Goal: Browse casually

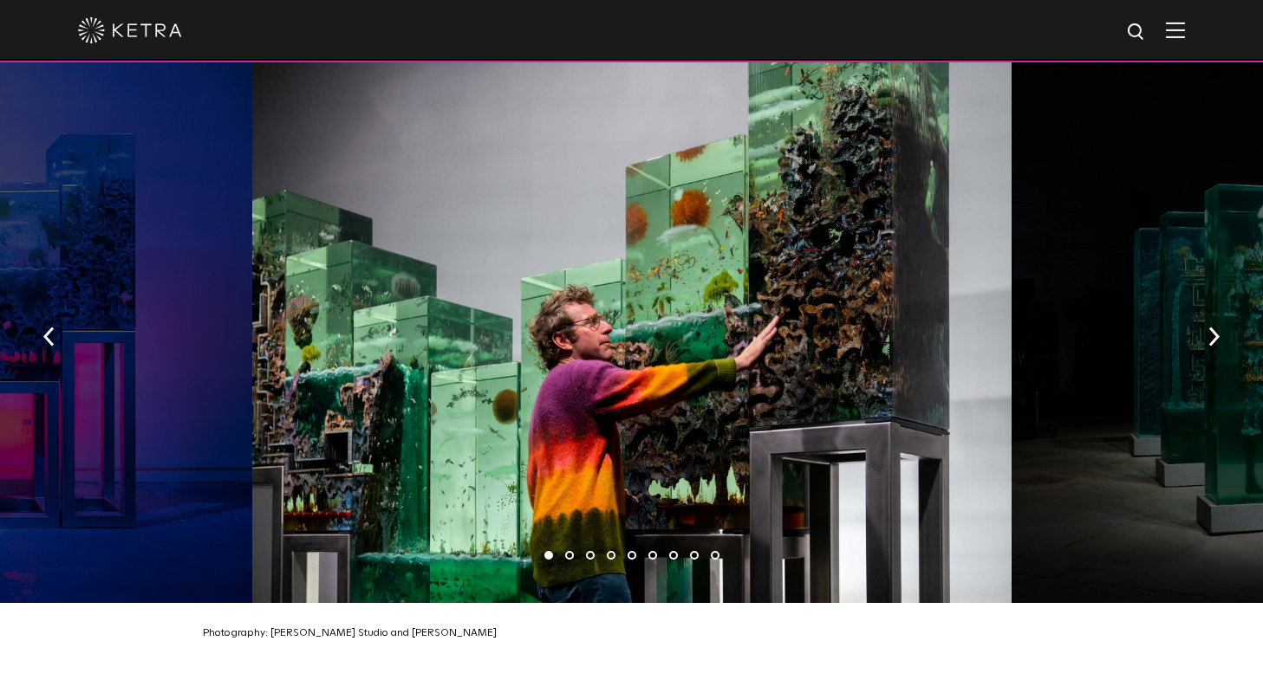
scroll to position [2709, 0]
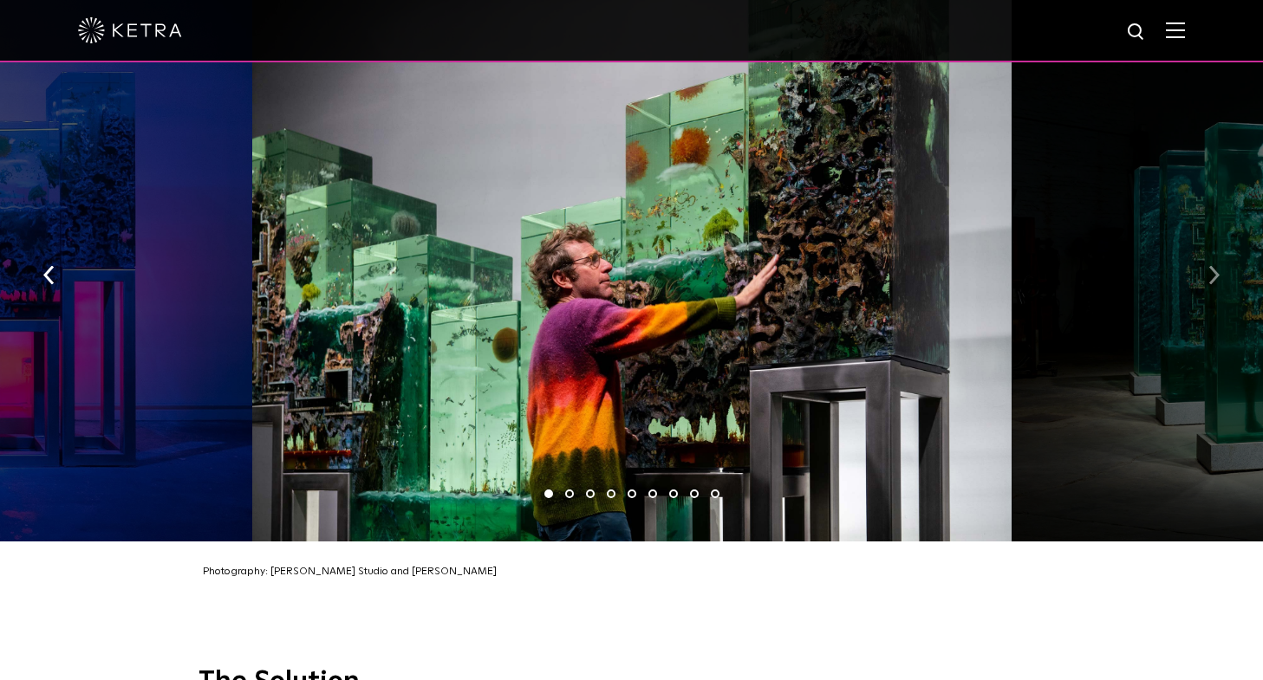
click at [1220, 244] on button "button" at bounding box center [1213, 274] width 37 height 60
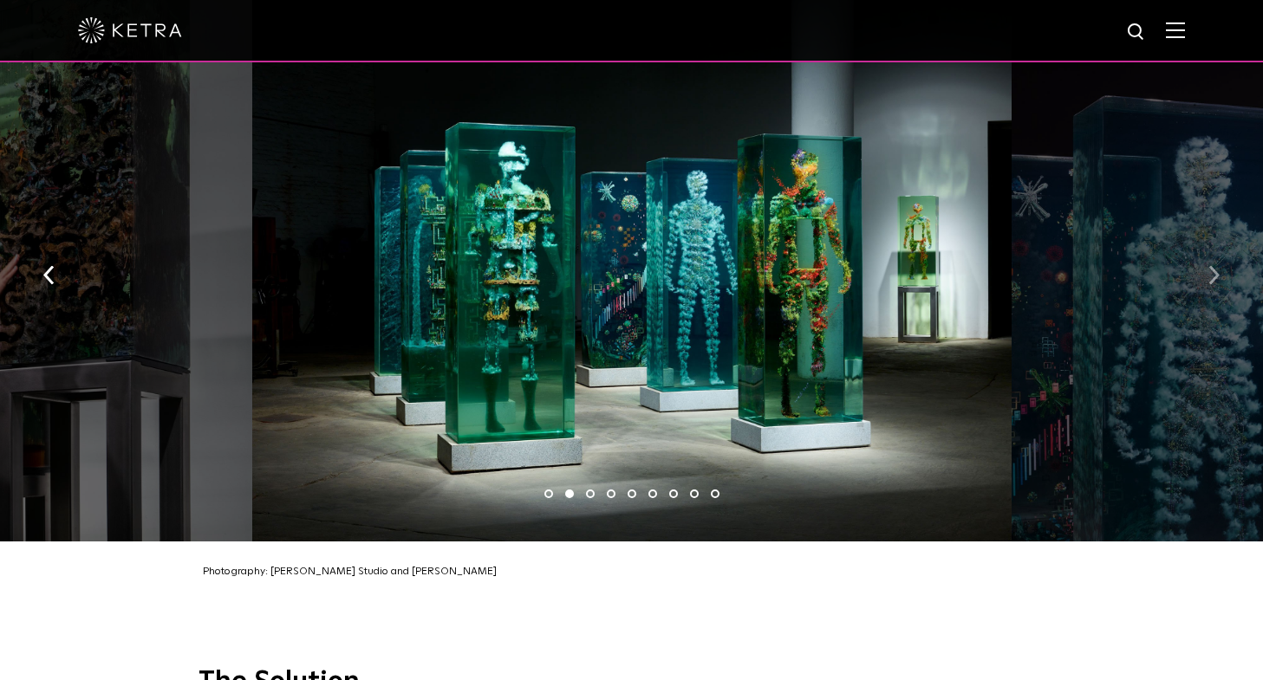
click at [1220, 244] on button "button" at bounding box center [1213, 274] width 37 height 60
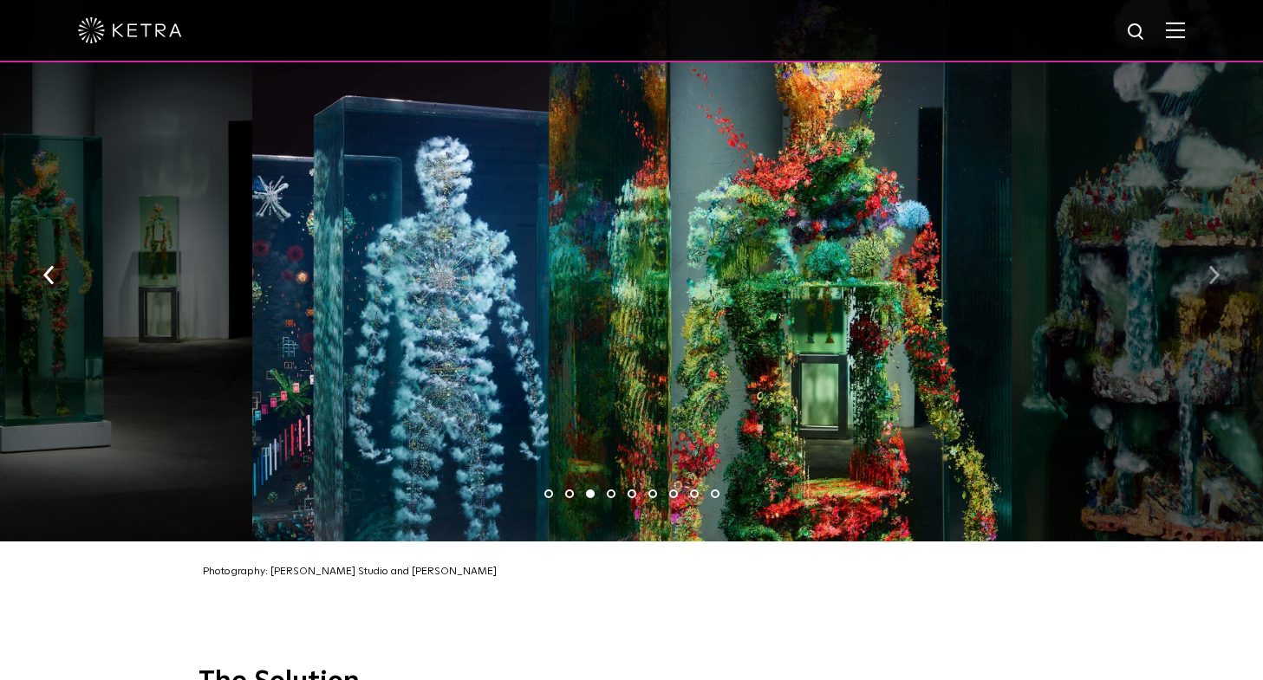
click at [1220, 244] on button "button" at bounding box center [1213, 274] width 37 height 60
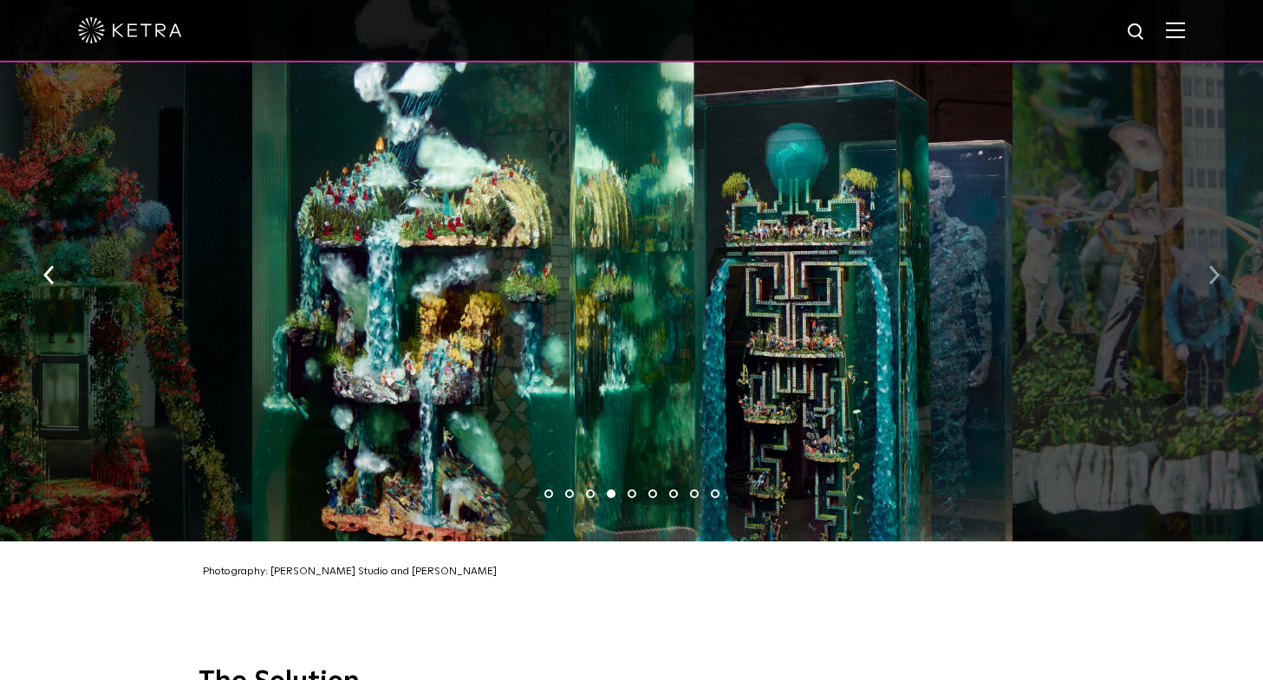
click at [1220, 244] on button "button" at bounding box center [1213, 274] width 37 height 60
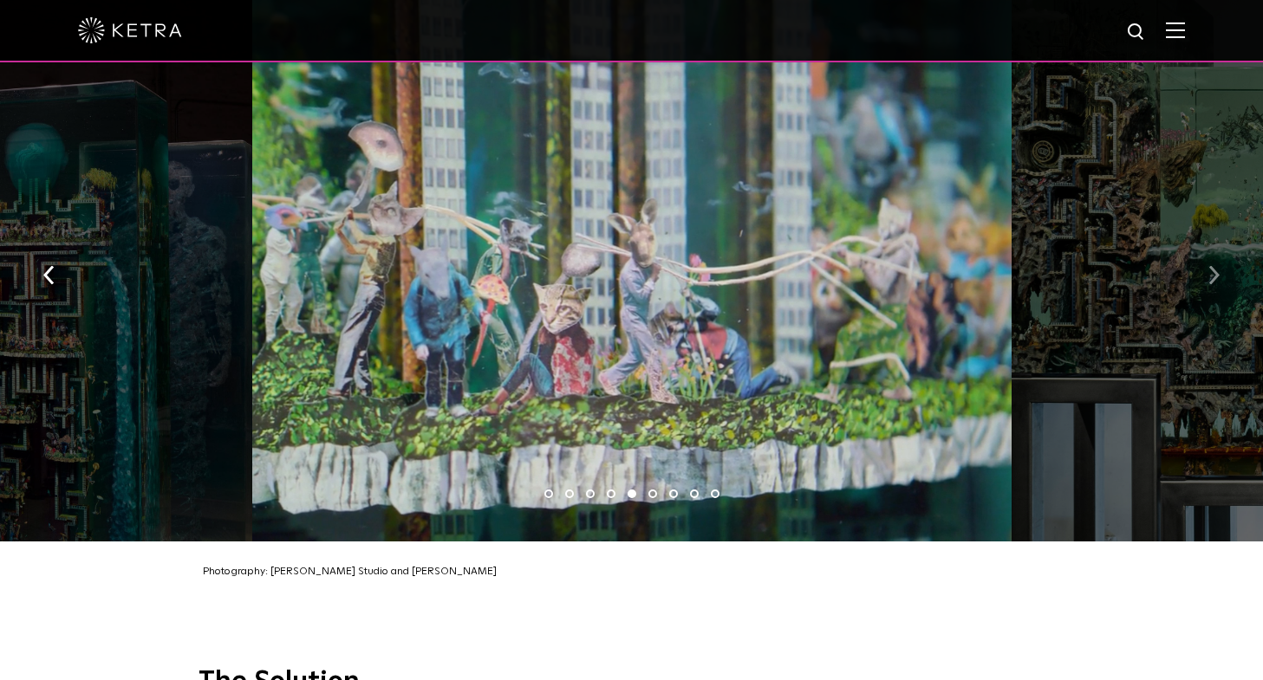
click at [1220, 244] on button "button" at bounding box center [1213, 274] width 37 height 60
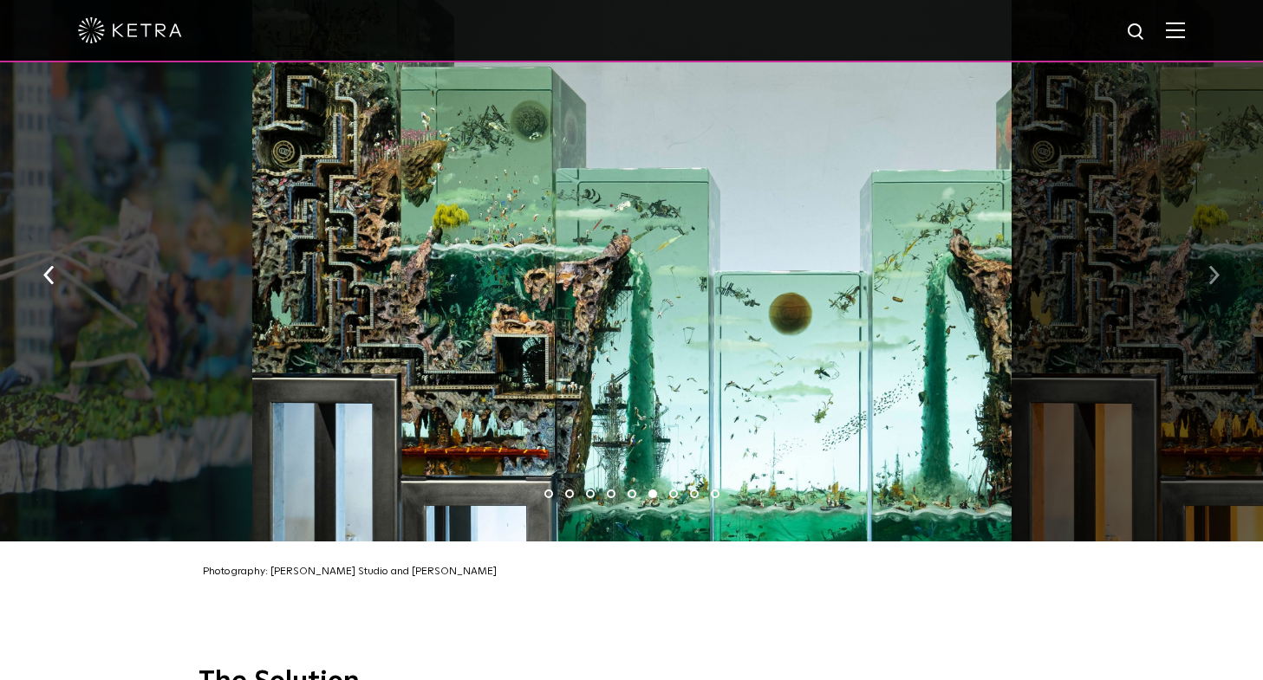
click at [1220, 244] on button "button" at bounding box center [1213, 274] width 37 height 60
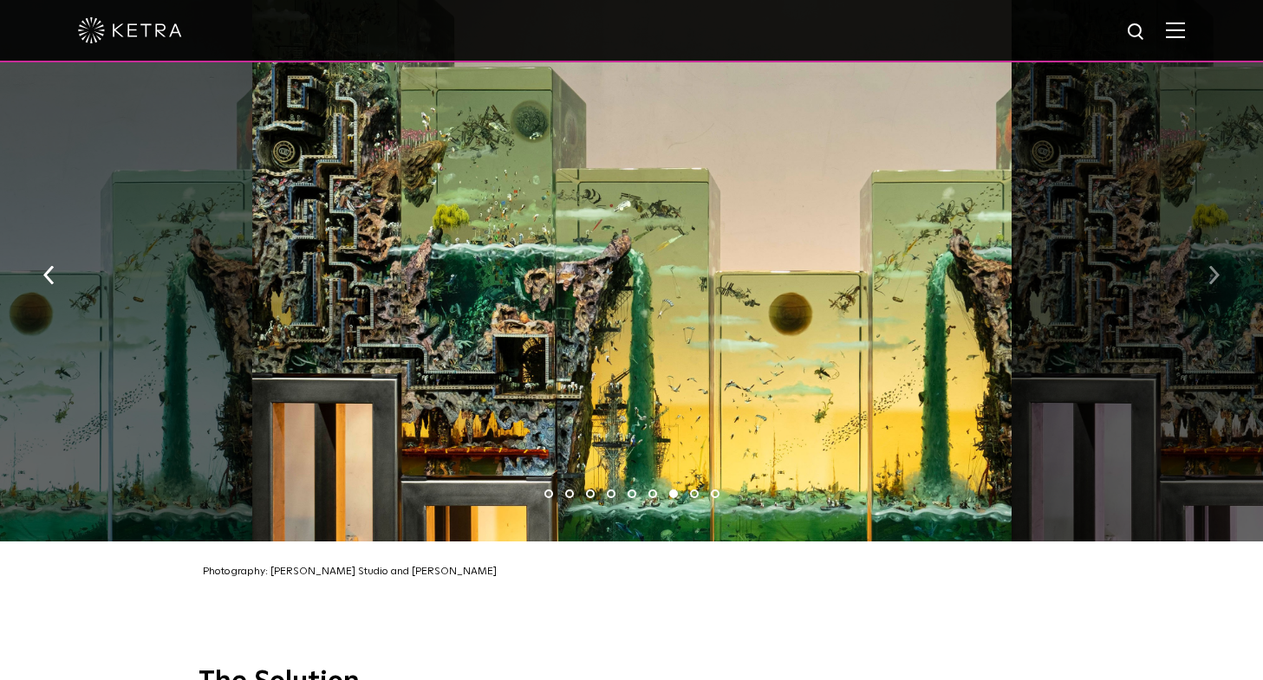
click at [1220, 244] on button "button" at bounding box center [1213, 274] width 37 height 60
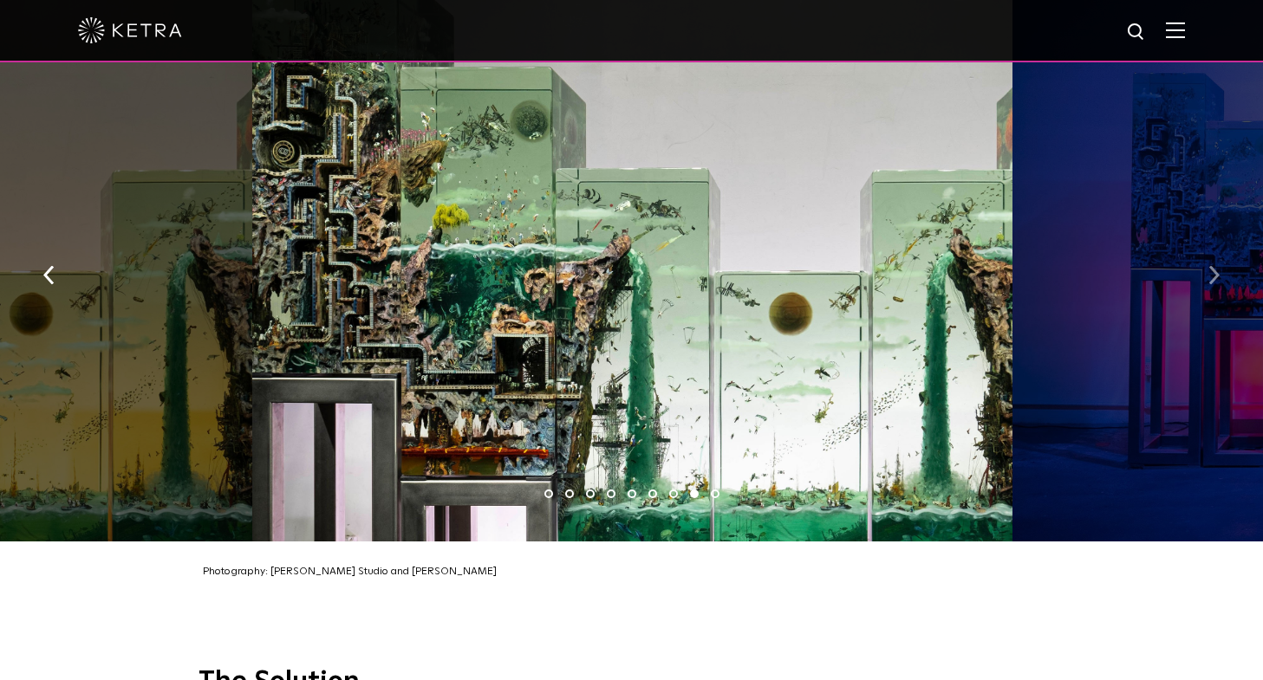
click at [1220, 244] on button "button" at bounding box center [1213, 274] width 37 height 60
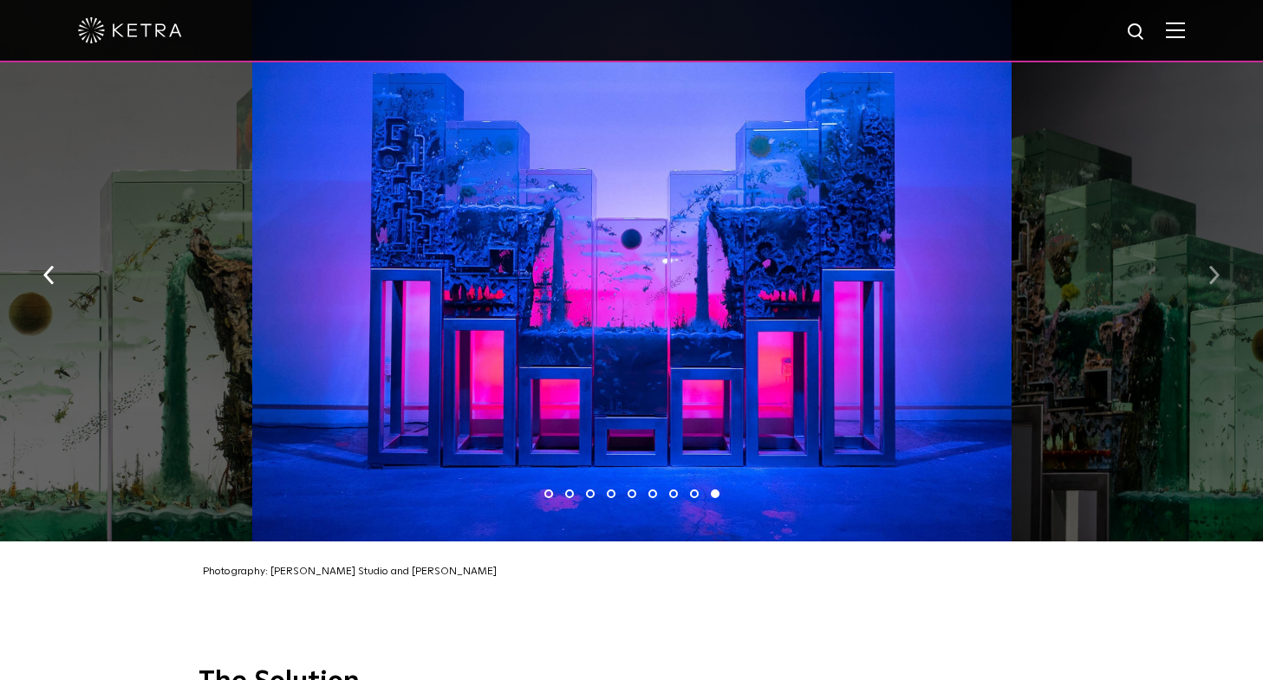
click at [1220, 244] on button "button" at bounding box center [1213, 274] width 37 height 60
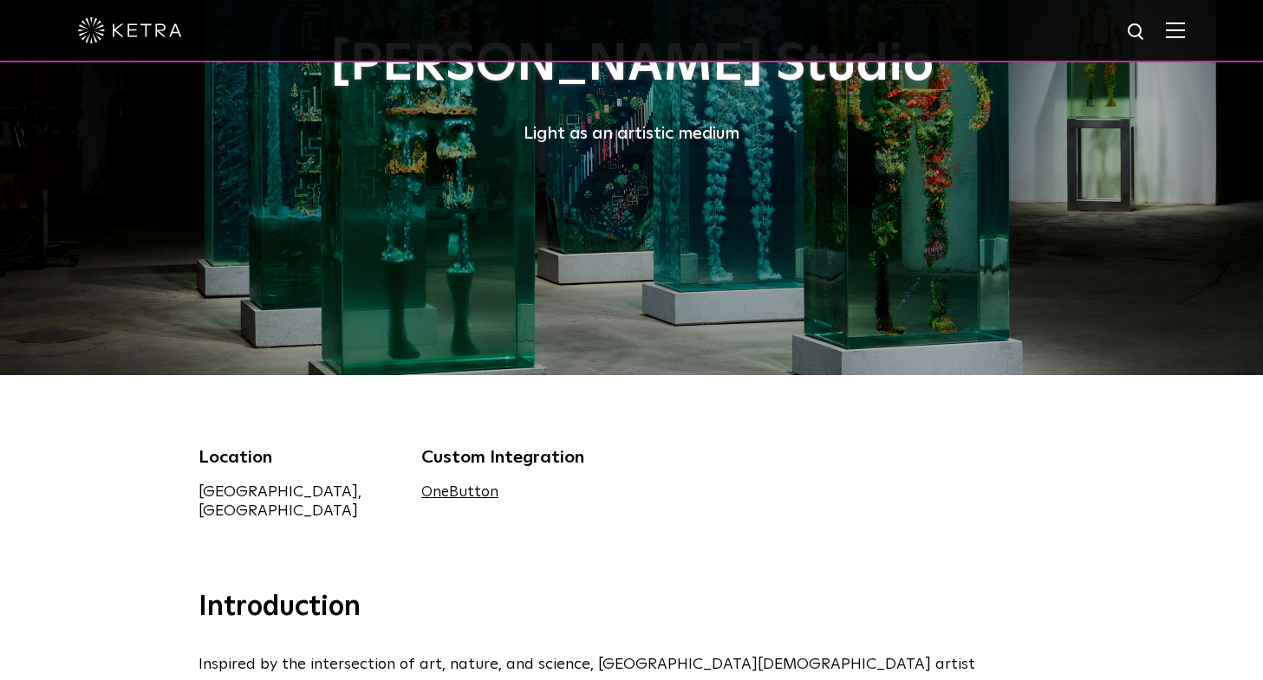
scroll to position [0, 0]
